Goal: Information Seeking & Learning: Find specific fact

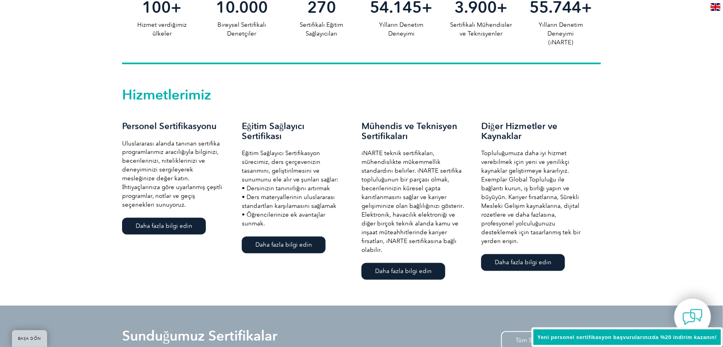
scroll to position [487, 0]
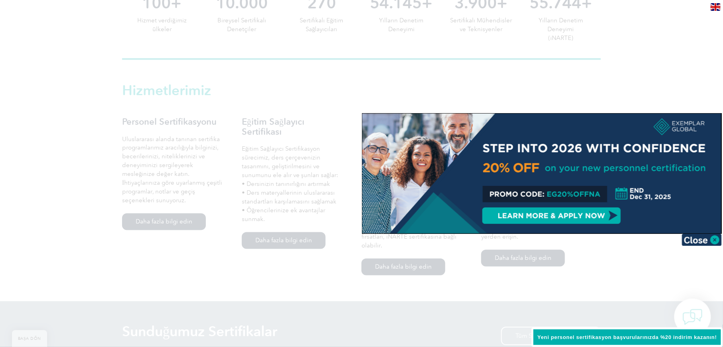
click at [710, 239] on img at bounding box center [702, 240] width 40 height 12
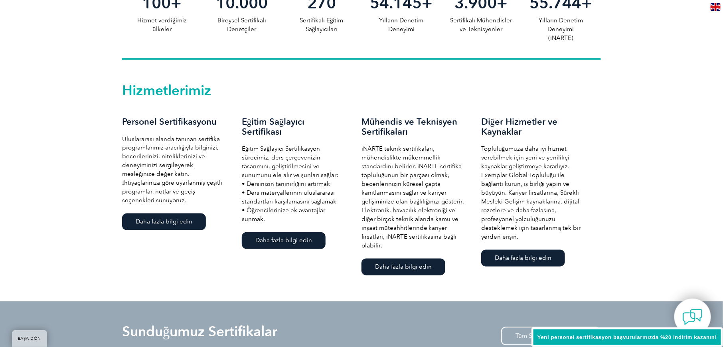
drag, startPoint x: 646, startPoint y: 179, endPoint x: 640, endPoint y: 162, distance: 17.9
click at [646, 179] on div "Hizmetlerimiz Personel Sertifikasyonu Uluslararası alanda tanınan sertifika pro…" at bounding box center [361, 180] width 723 height 241
click at [671, 155] on div "Hizmetlerimiz Personel Sertifikasyonu Uluslararası alanda tanınan sertifika pro…" at bounding box center [361, 180] width 723 height 241
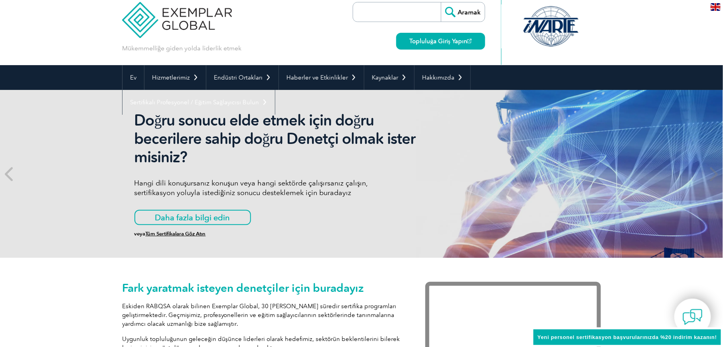
scroll to position [0, 0]
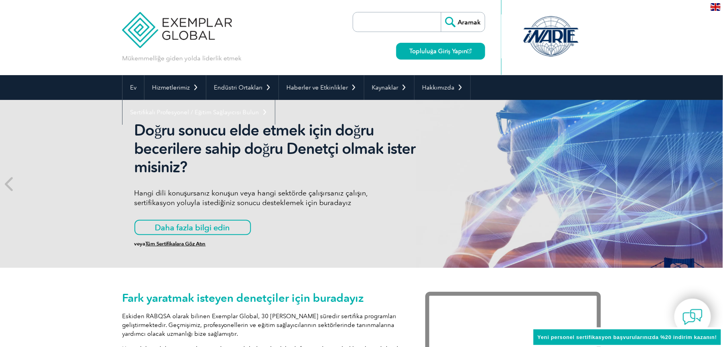
click at [649, 30] on header "Mükemmelliğe giden yolda liderlik etmek" at bounding box center [361, 37] width 723 height 75
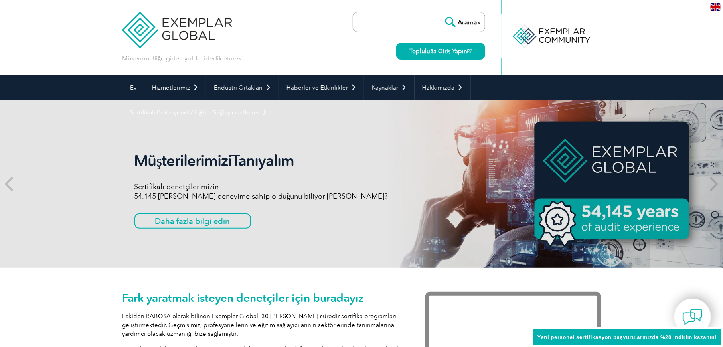
click at [387, 22] on input "search" at bounding box center [399, 21] width 84 height 19
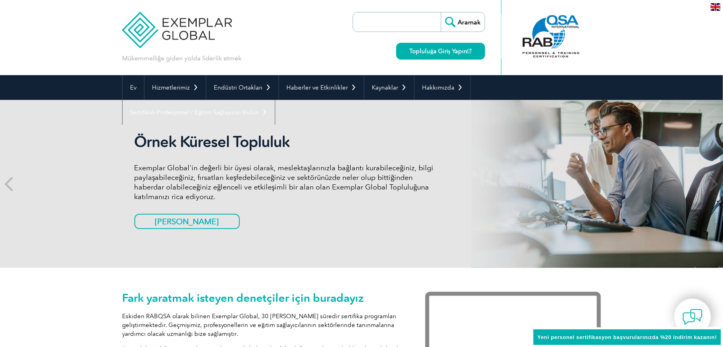
click at [384, 24] on input "search" at bounding box center [399, 21] width 84 height 19
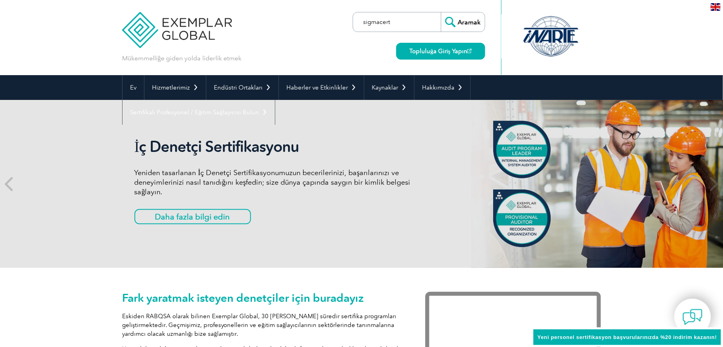
type input "sigmacert"
click at [459, 24] on input "Aramak" at bounding box center [463, 21] width 44 height 19
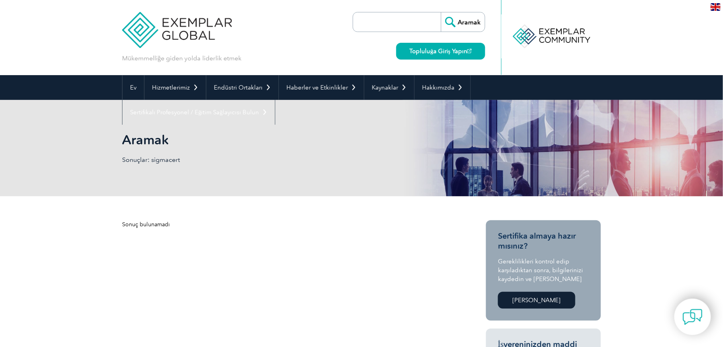
click at [667, 30] on header "Mükemmelliğe giden yolda liderlik etmek" at bounding box center [361, 37] width 723 height 75
drag, startPoint x: 152, startPoint y: 159, endPoint x: 187, endPoint y: 163, distance: 35.8
click at [187, 163] on p "Sonuçlar: sigmacert" at bounding box center [242, 159] width 240 height 9
copy font "sigmacert"
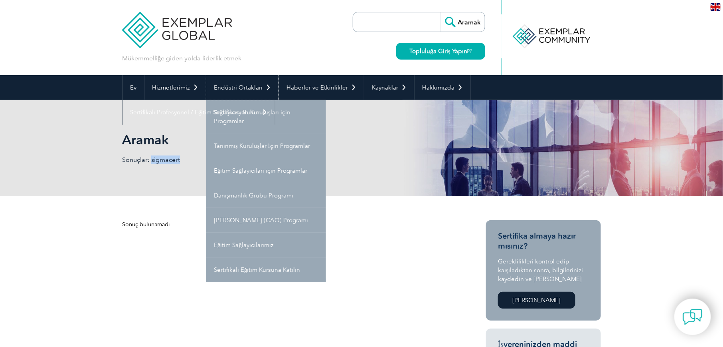
click at [267, 87] on link "Endüstri Ortakları" at bounding box center [242, 87] width 72 height 25
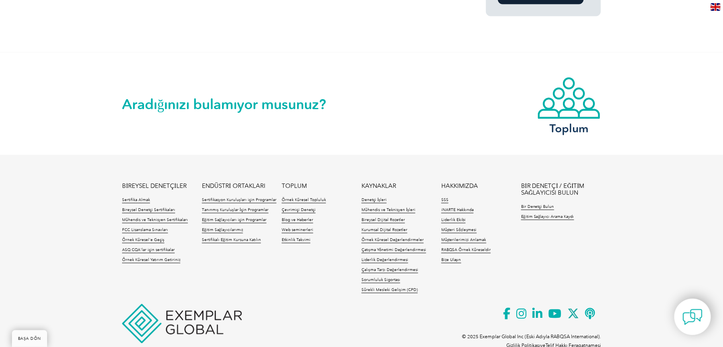
scroll to position [710, 0]
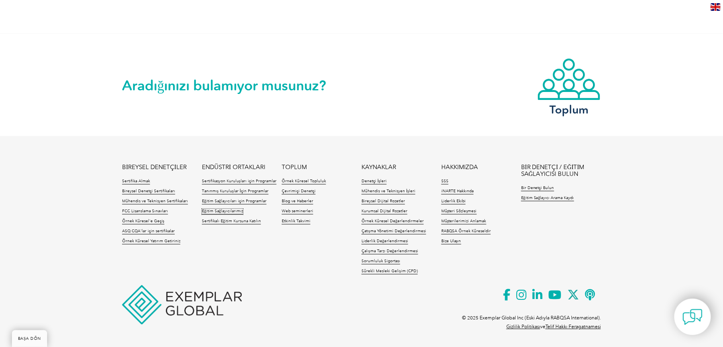
click at [232, 211] on font "Eğitim Sağlayıcılarımız" at bounding box center [222, 210] width 41 height 5
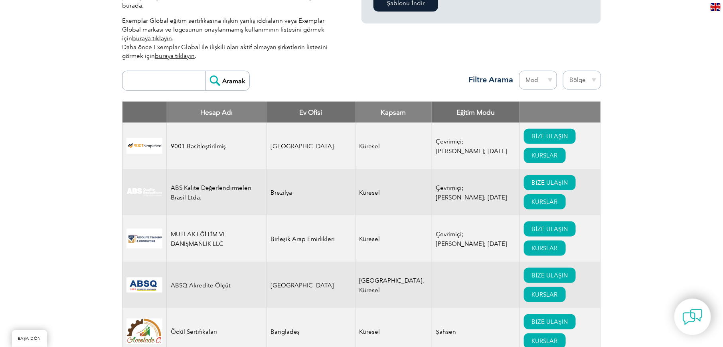
scroll to position [277, 0]
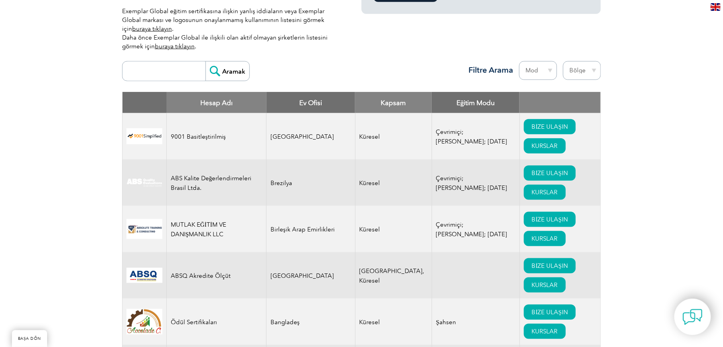
click at [185, 67] on input "search" at bounding box center [166, 70] width 79 height 19
type input "sigma"
click at [228, 61] on input "Aramak" at bounding box center [228, 70] width 44 height 19
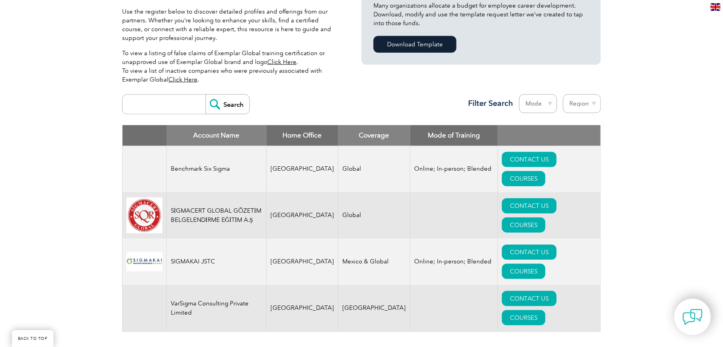
scroll to position [234, 0]
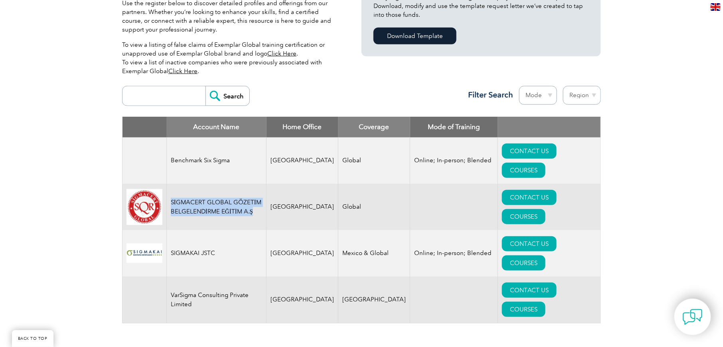
drag, startPoint x: 172, startPoint y: 172, endPoint x: 263, endPoint y: 182, distance: 91.6
click at [263, 184] on td "SİGMACERT GLOBAL GÖZETİM BELGELENDİRME EĞİTİM A.Ş" at bounding box center [217, 207] width 100 height 46
copy td "SİGMACERT GLOBAL GÖZETİM BELGELENDİRME EĞİTİM A.Ş"
